Goal: Task Accomplishment & Management: Use online tool/utility

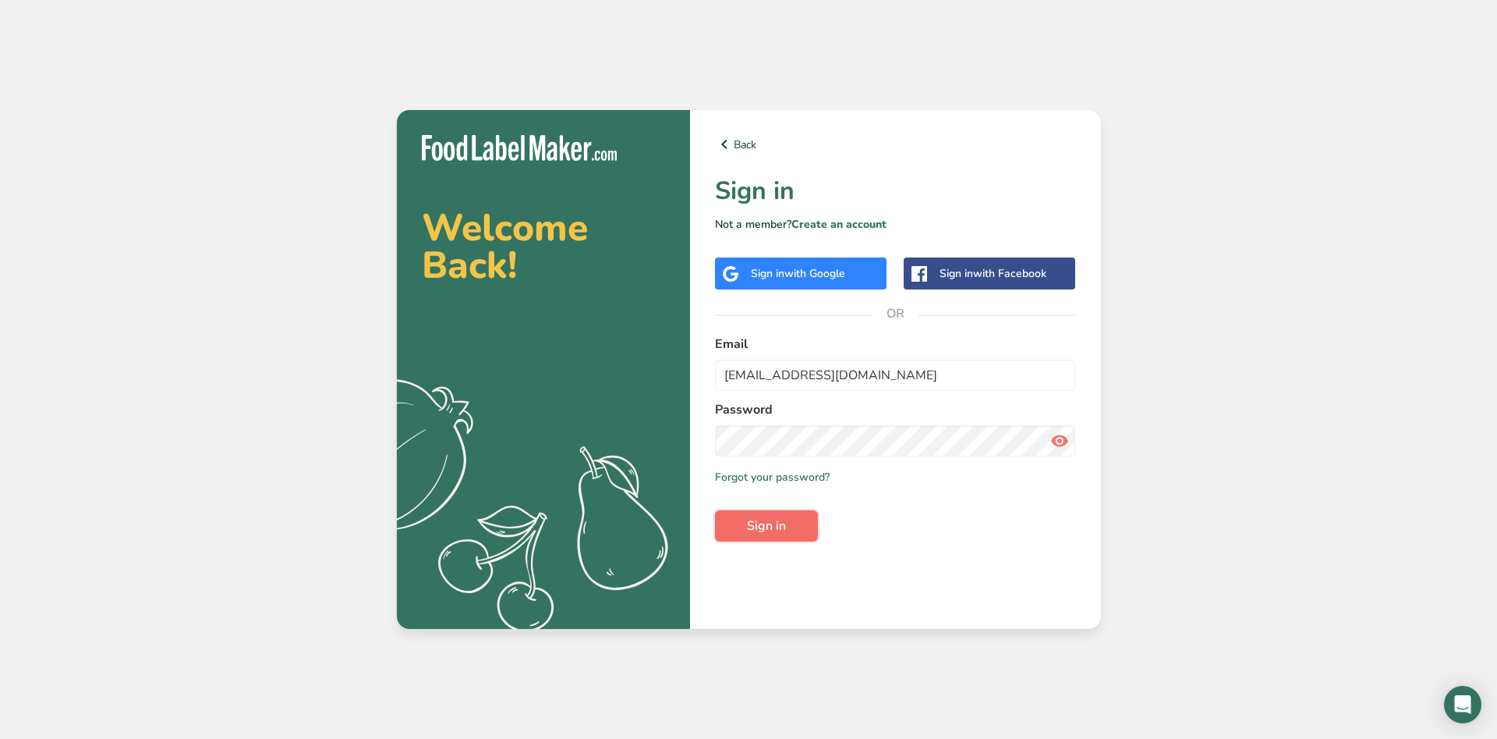
click at [784, 533] on span "Sign in" at bounding box center [766, 525] width 39 height 19
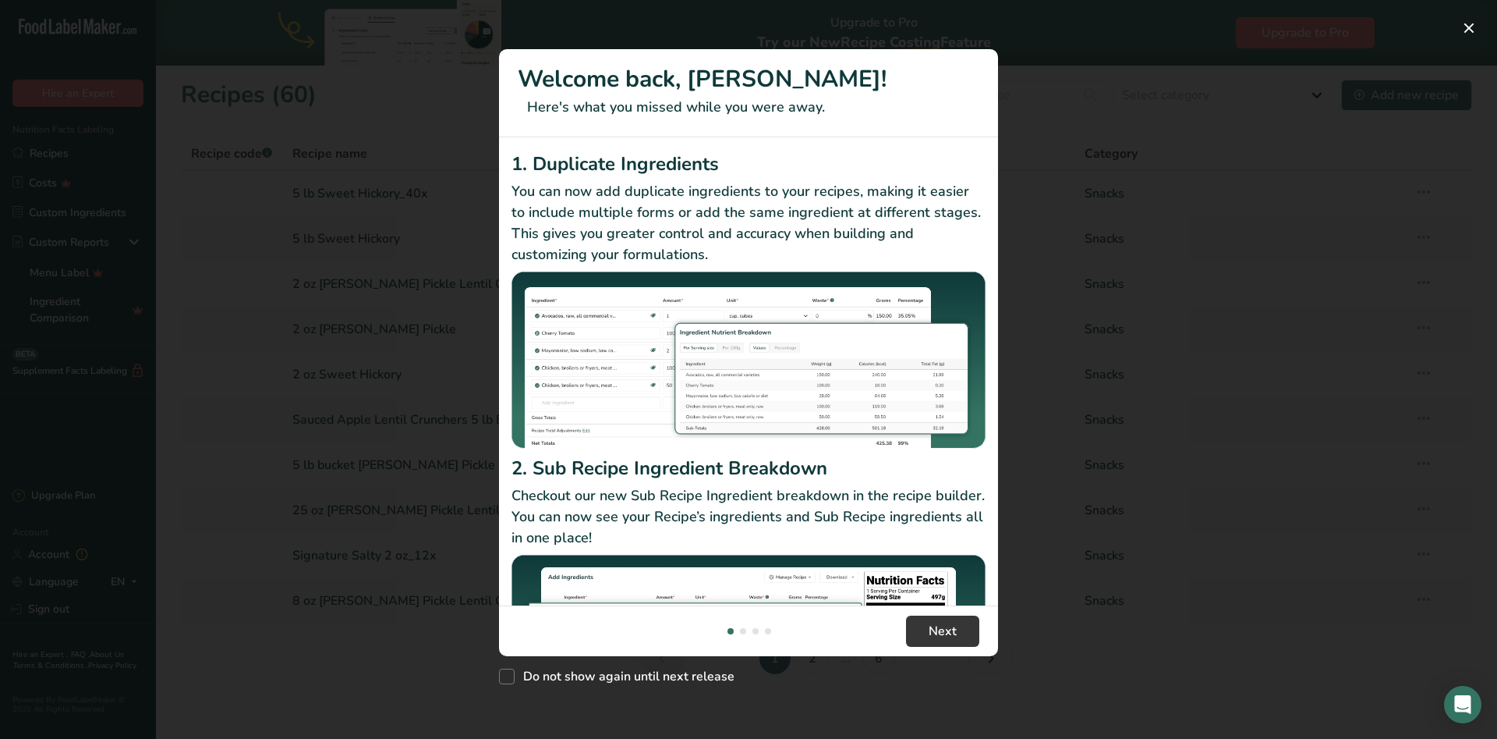
click at [1173, 322] on div "New Features" at bounding box center [748, 369] width 1497 height 739
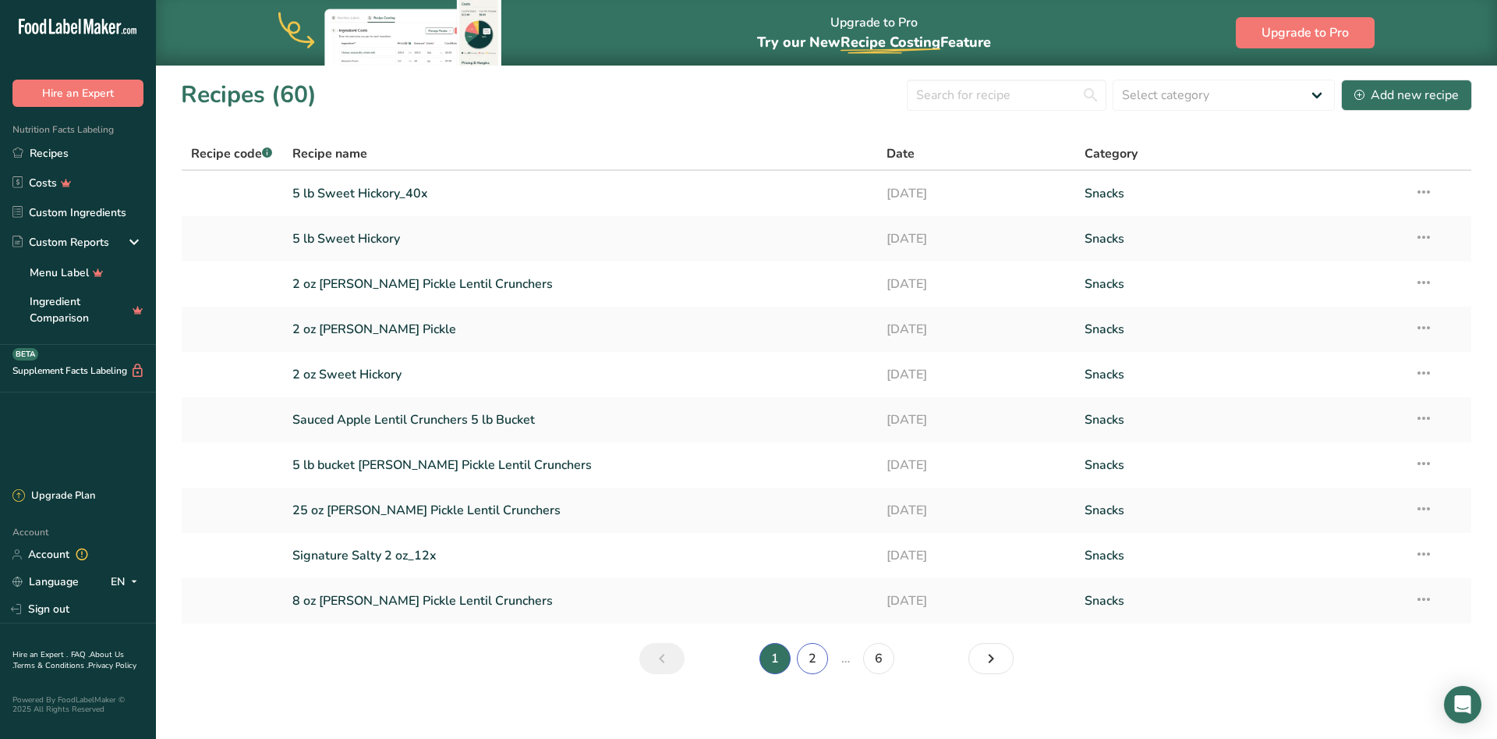
click at [814, 650] on link "2" at bounding box center [812, 658] width 31 height 31
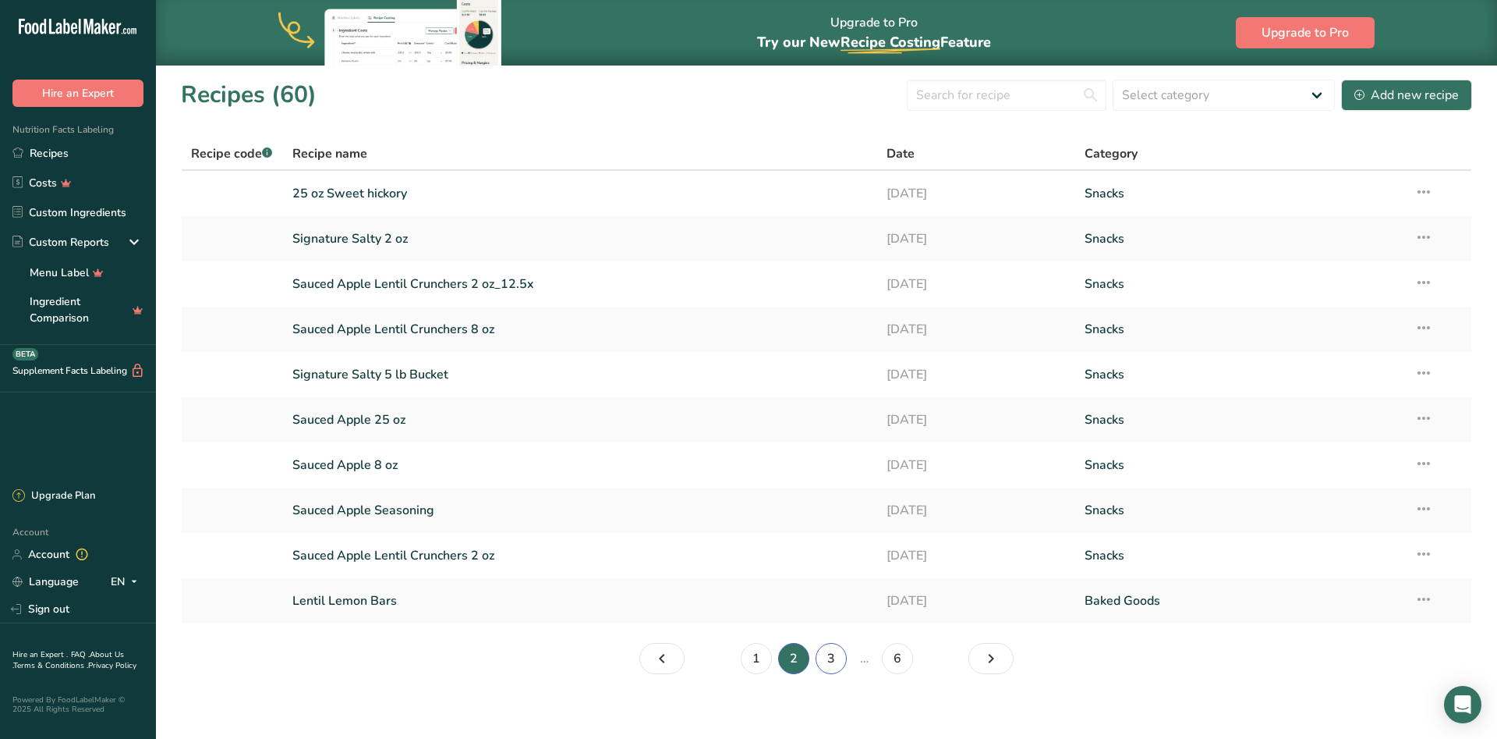
click at [826, 659] on link "3" at bounding box center [831, 658] width 31 height 31
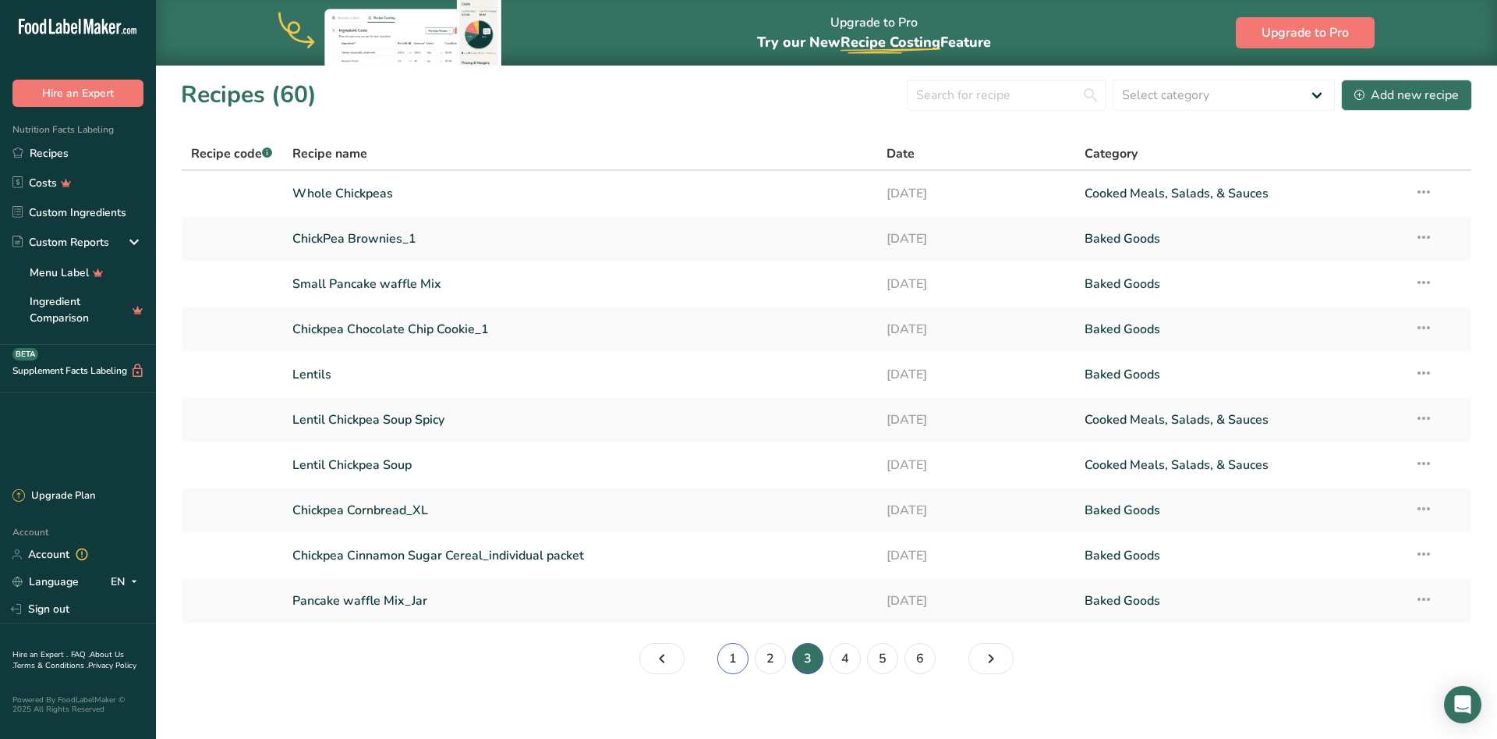
click at [731, 663] on link "1" at bounding box center [732, 658] width 31 height 31
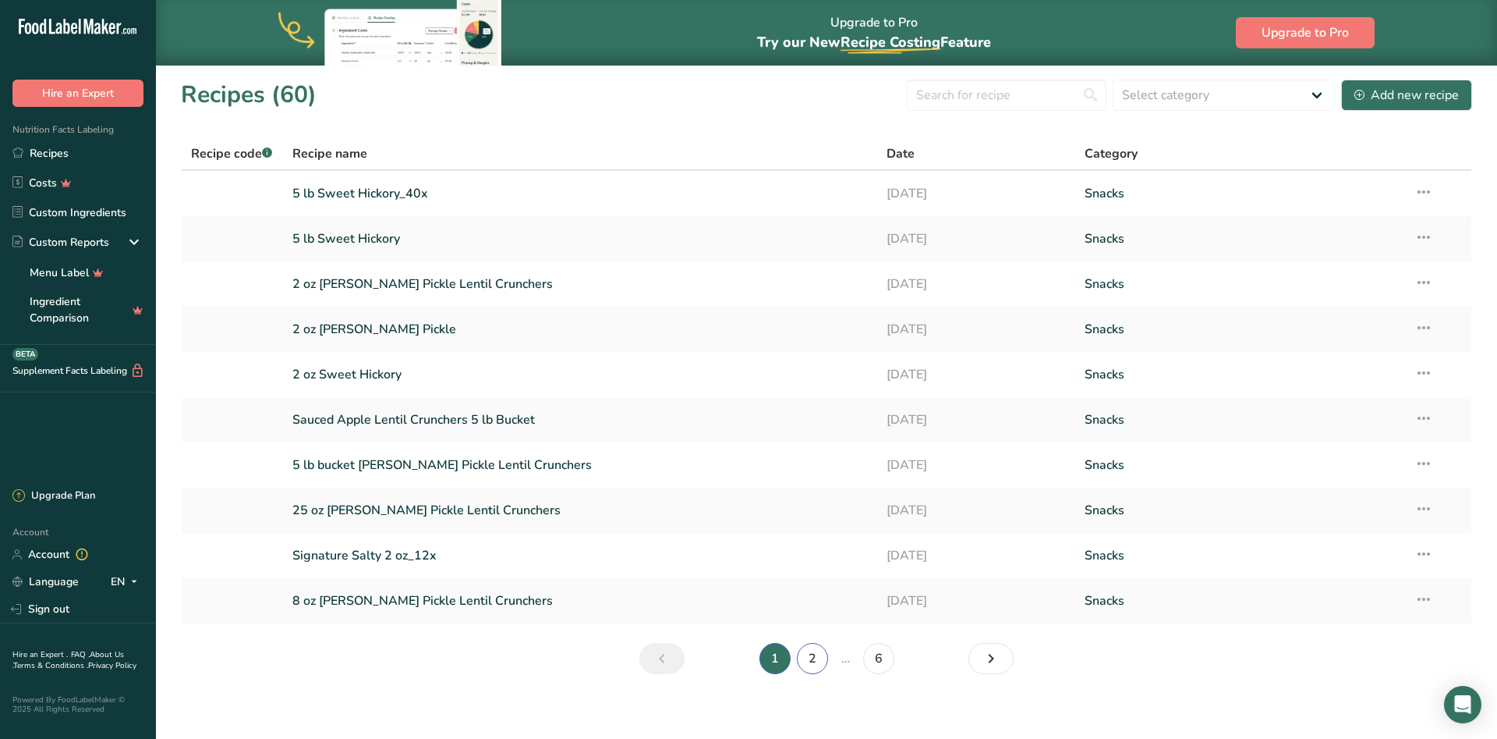
click at [809, 656] on link "2" at bounding box center [812, 658] width 31 height 31
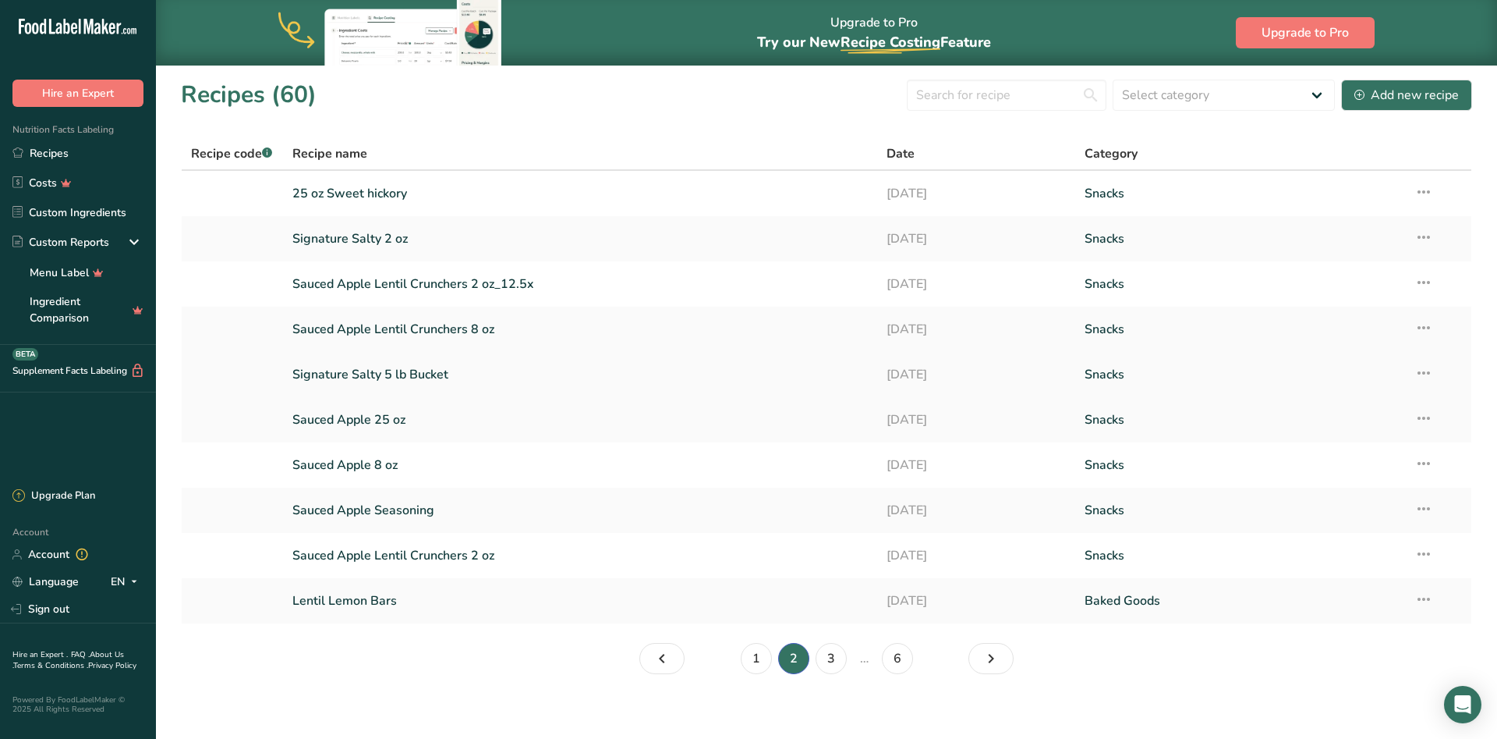
click at [365, 371] on link "Signature Salty 5 lb Bucket" at bounding box center [580, 374] width 576 height 33
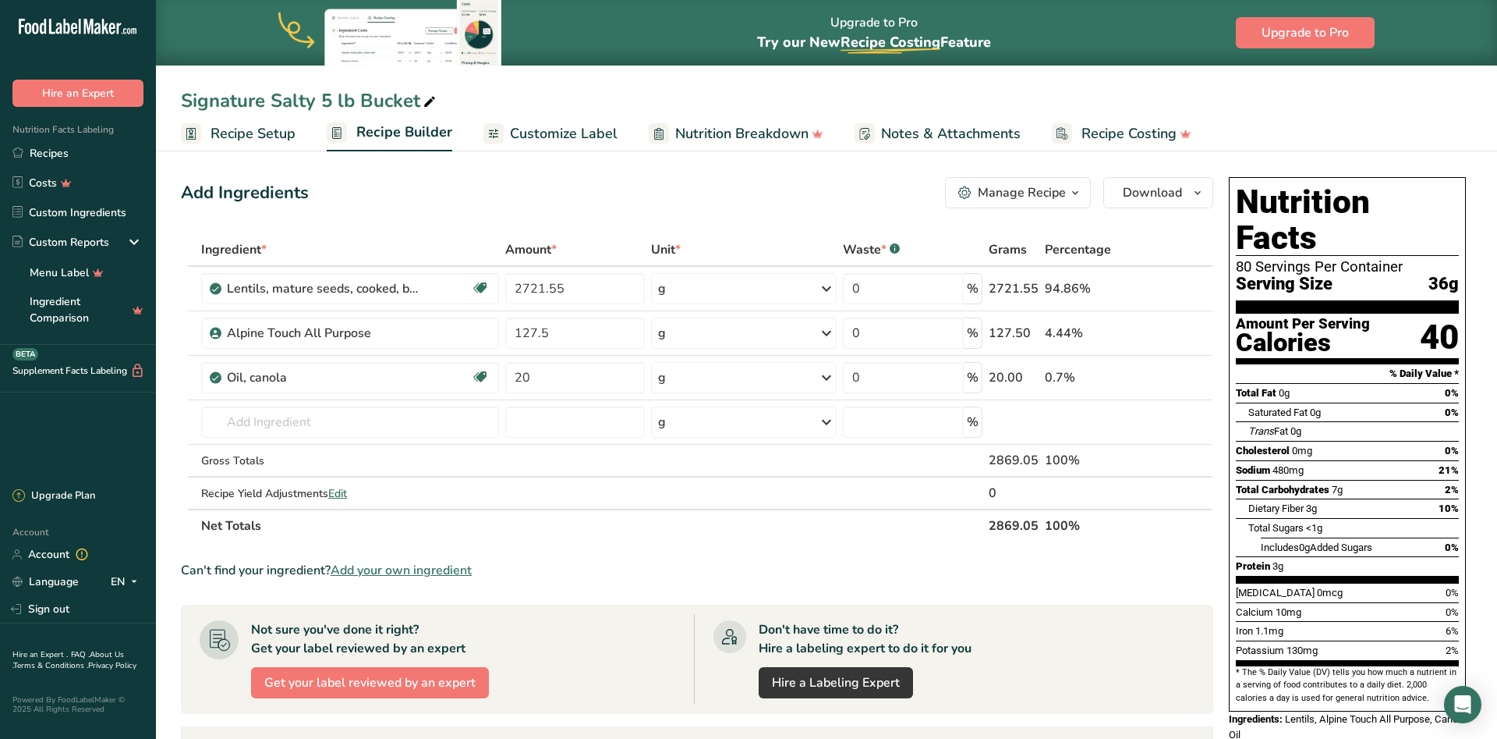
click at [1071, 193] on icon "button" at bounding box center [1075, 192] width 12 height 19
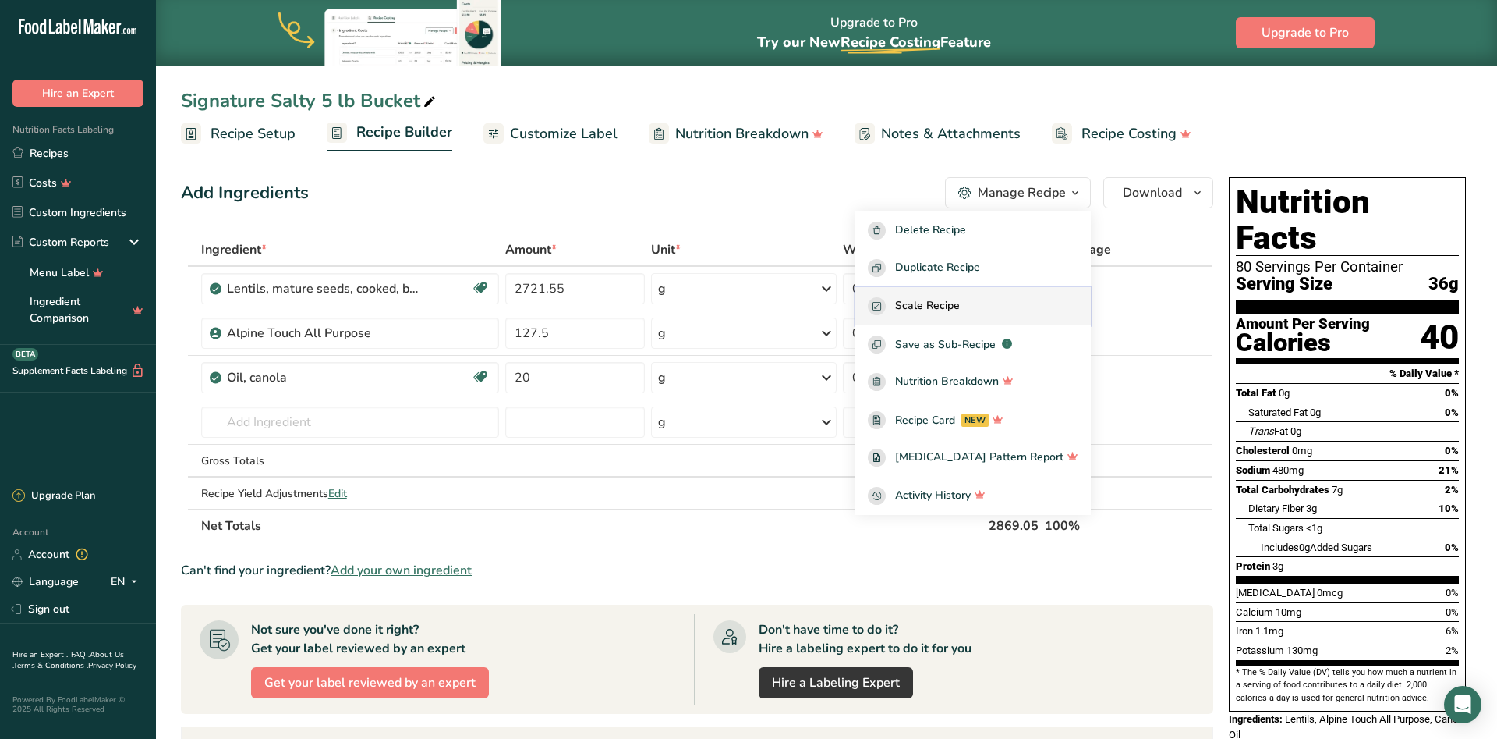
click at [960, 303] on span "Scale Recipe" at bounding box center [927, 306] width 65 height 18
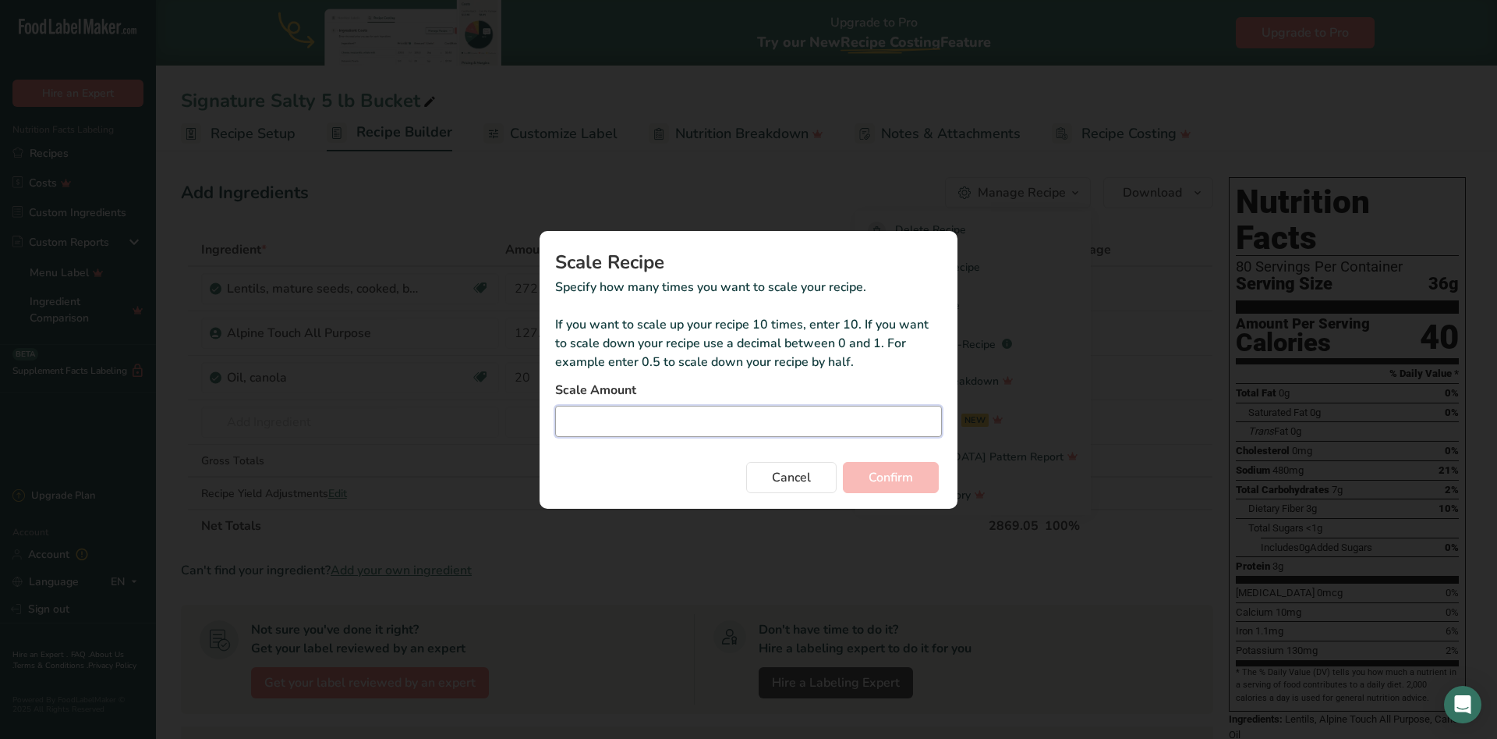
click at [640, 414] on input "Duplicate recipe modal" at bounding box center [748, 421] width 387 height 31
type input "5"
click at [879, 469] on span "Confirm" at bounding box center [891, 477] width 44 height 19
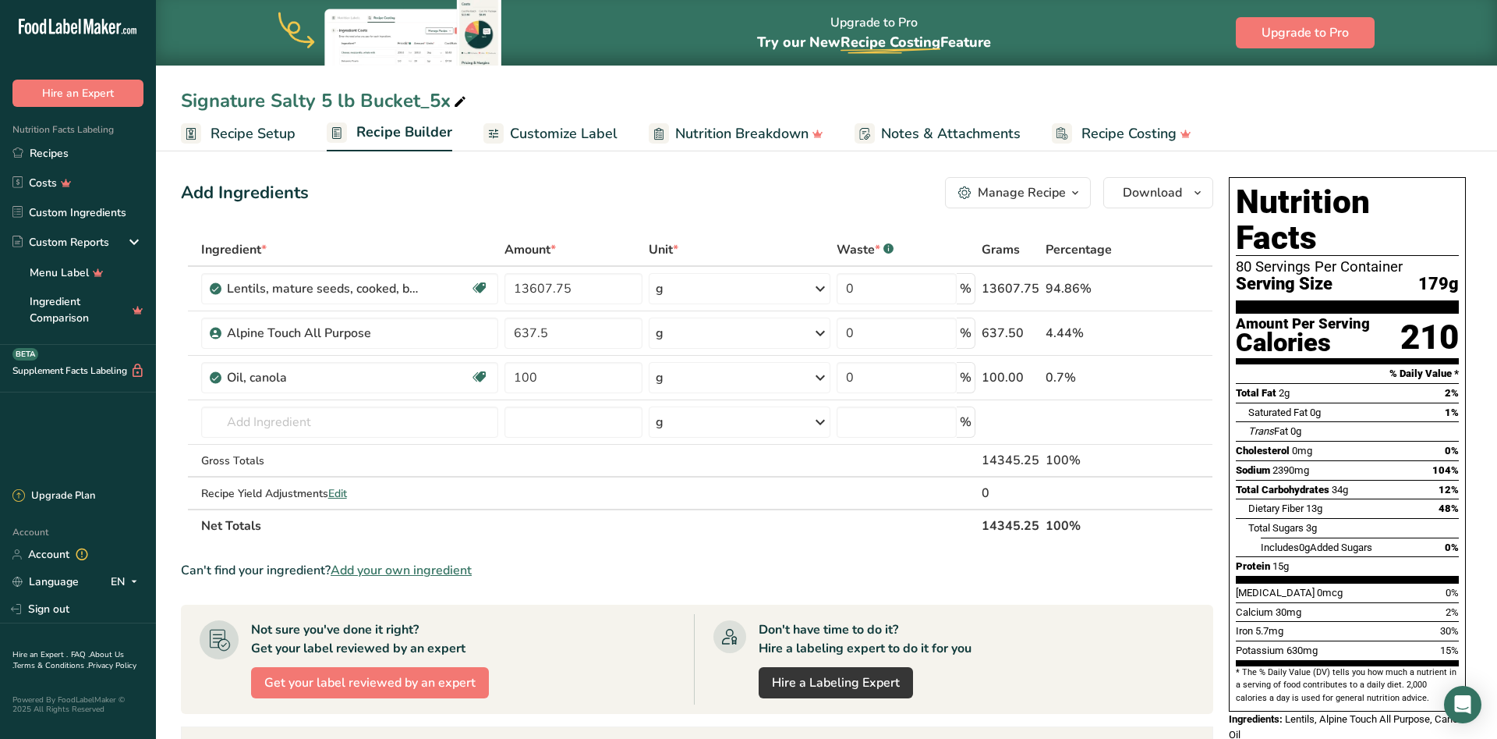
drag, startPoint x: 448, startPoint y: 100, endPoint x: 317, endPoint y: 98, distance: 131.0
click at [317, 98] on div "Signature Salty 5 lb Bucket_5x" at bounding box center [325, 101] width 289 height 28
type input "Signature Salty 25 lb bag"
click at [250, 129] on span "Recipe Setup" at bounding box center [253, 133] width 85 height 21
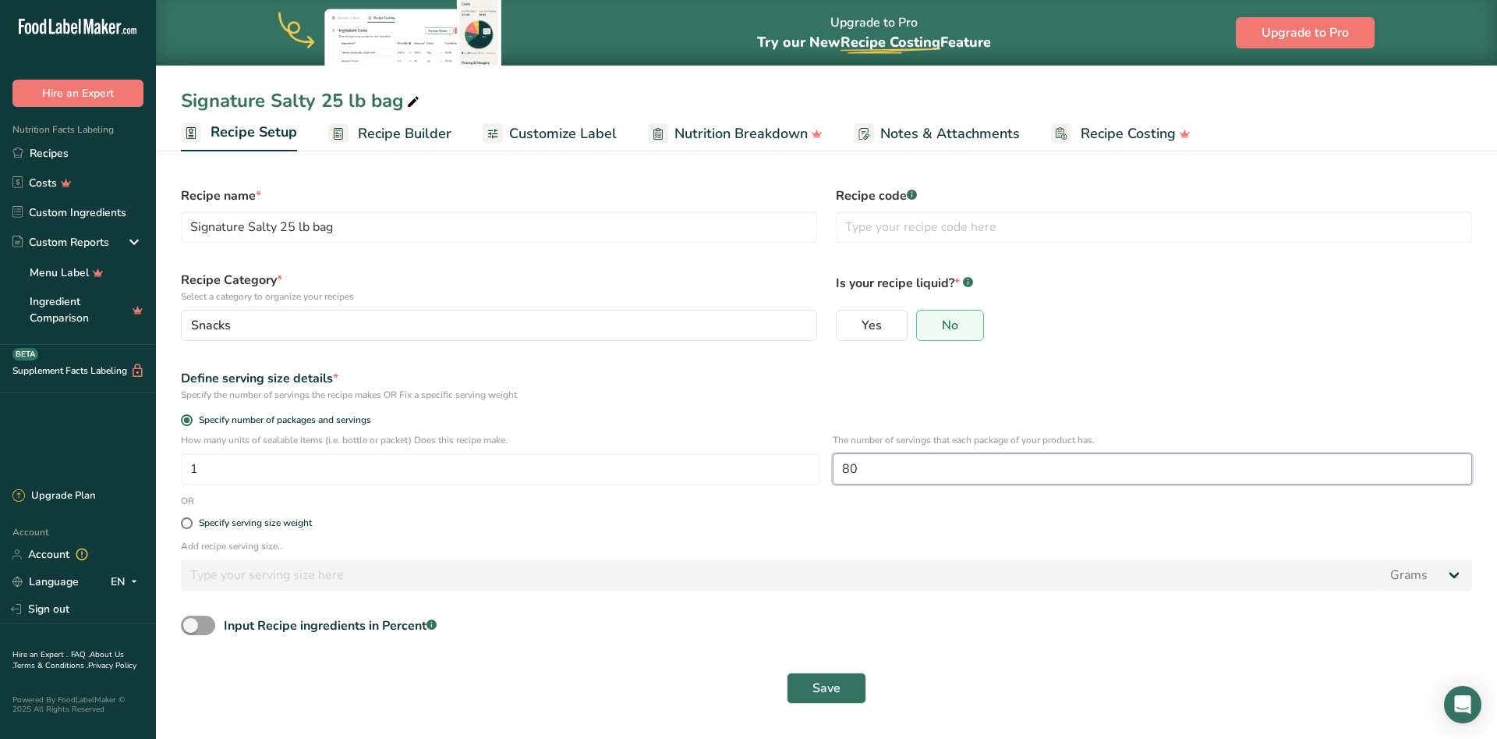
drag, startPoint x: 892, startPoint y: 472, endPoint x: 833, endPoint y: 463, distance: 59.9
click at [833, 470] on input "80" at bounding box center [1152, 468] width 639 height 31
type input "400"
click at [831, 683] on span "Save" at bounding box center [827, 687] width 28 height 19
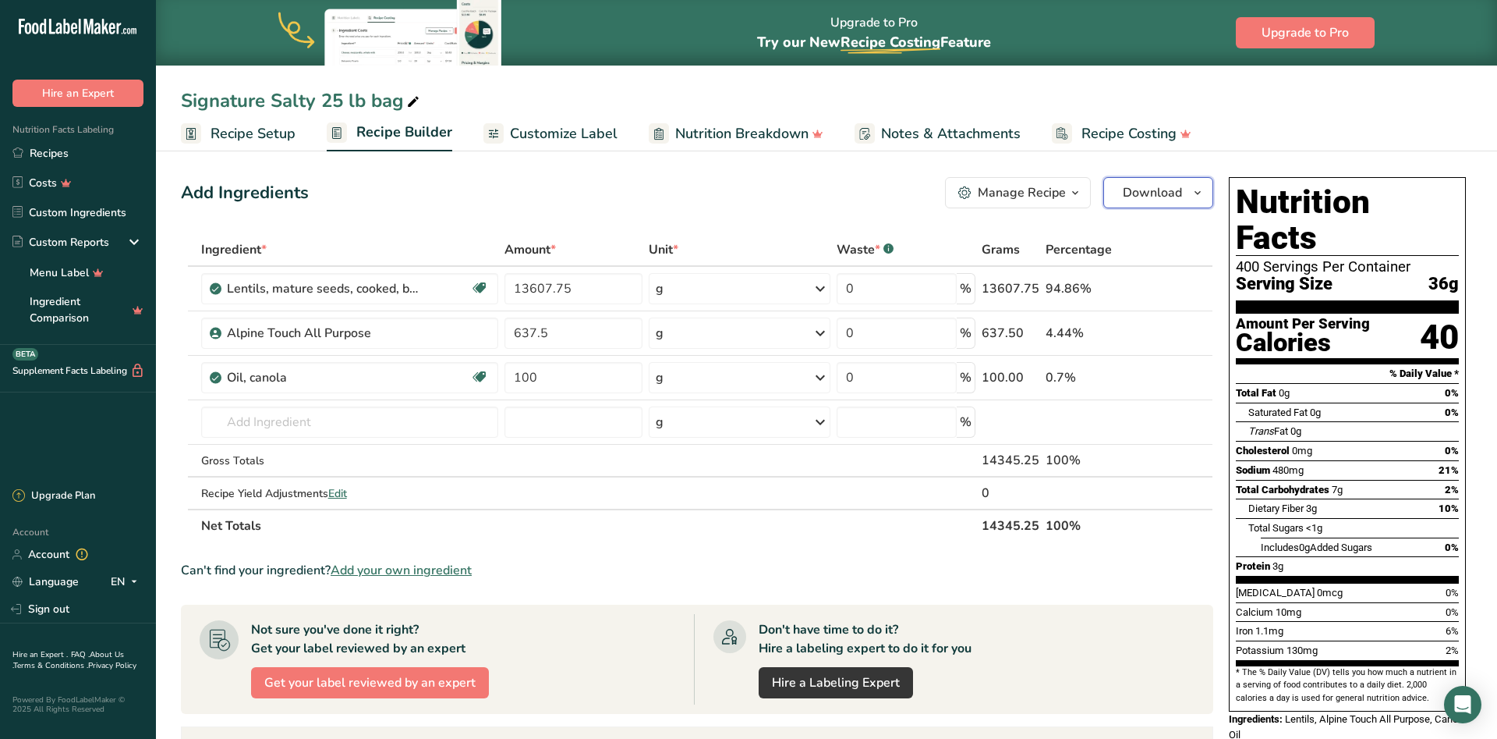
click at [1155, 201] on span "Download" at bounding box center [1152, 192] width 59 height 19
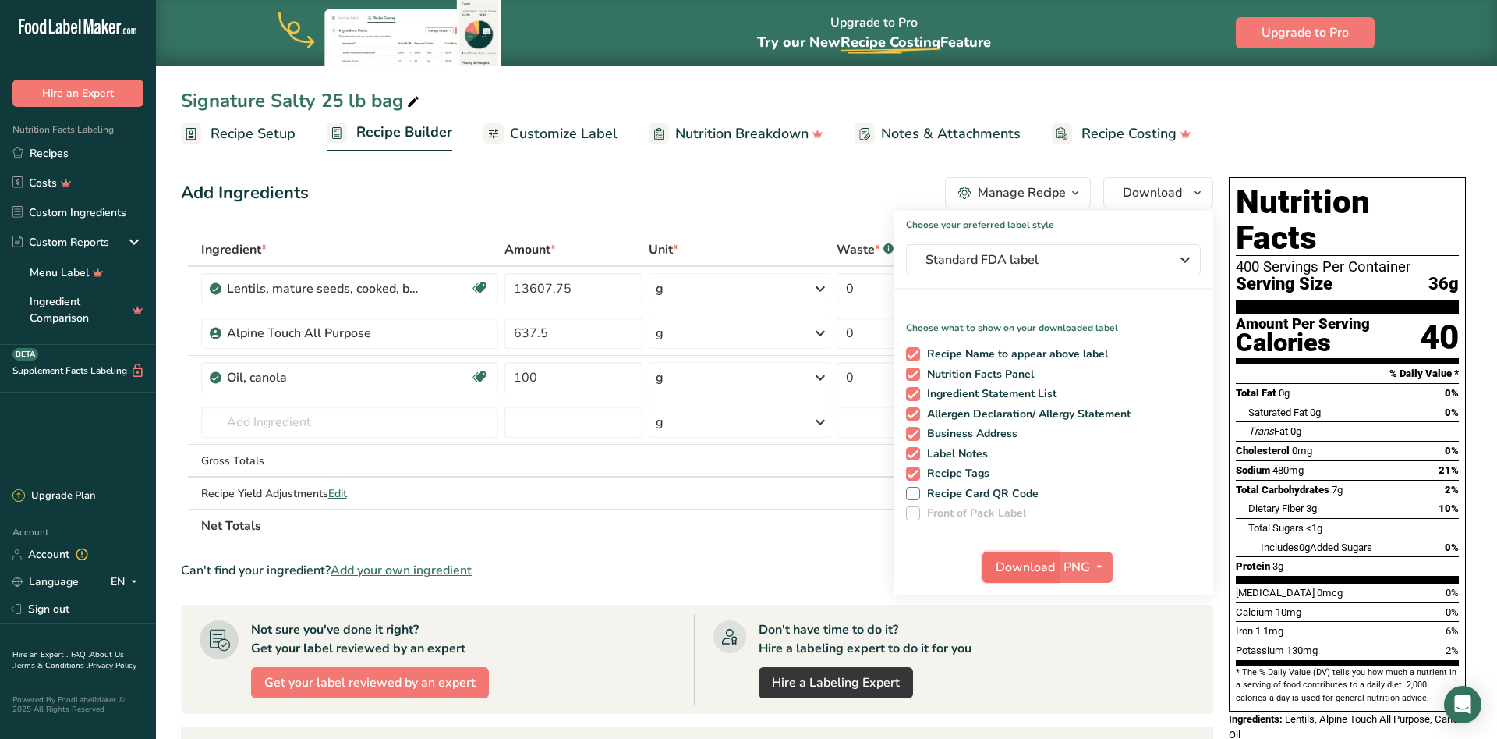
click at [1021, 572] on span "Download" at bounding box center [1025, 567] width 59 height 19
